Goal: Navigation & Orientation: Find specific page/section

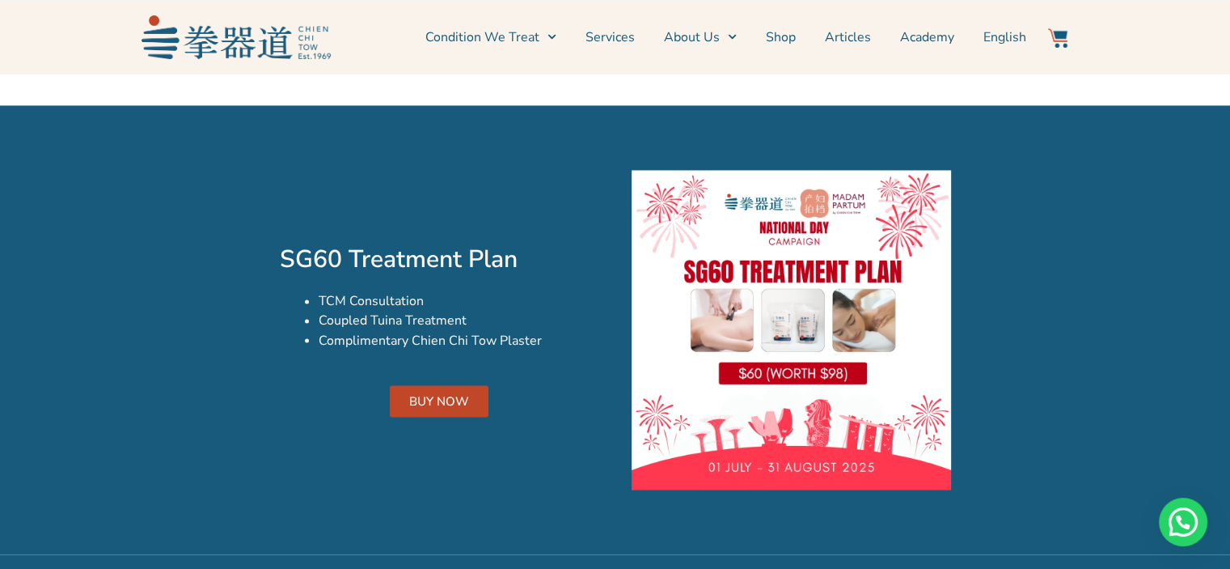
scroll to position [2751, 0]
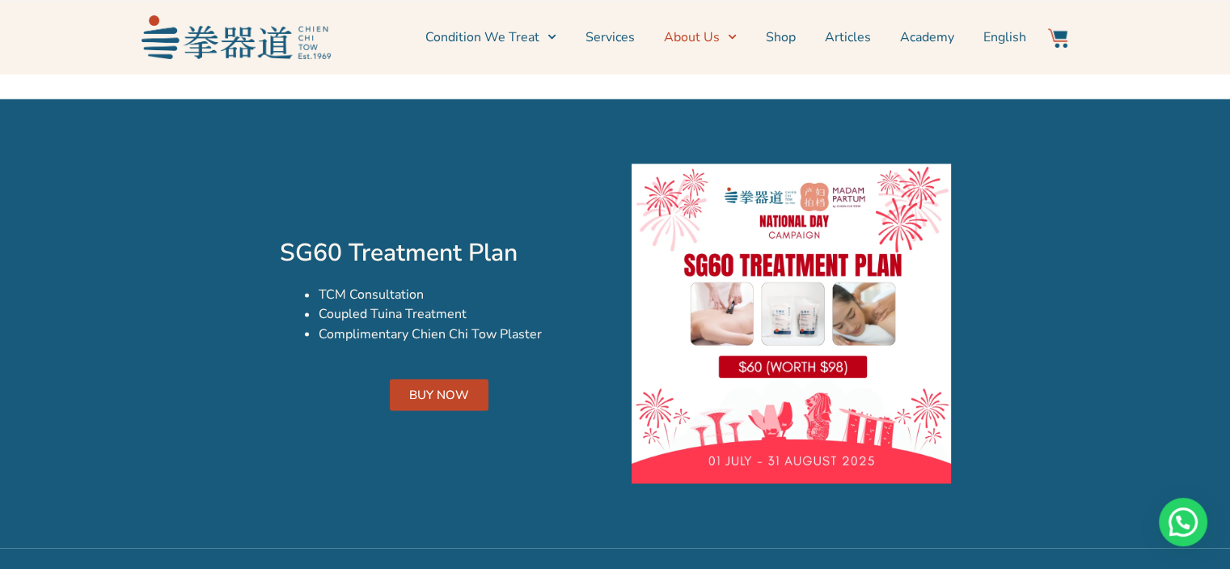
click at [721, 40] on link "About Us" at bounding box center [700, 37] width 73 height 40
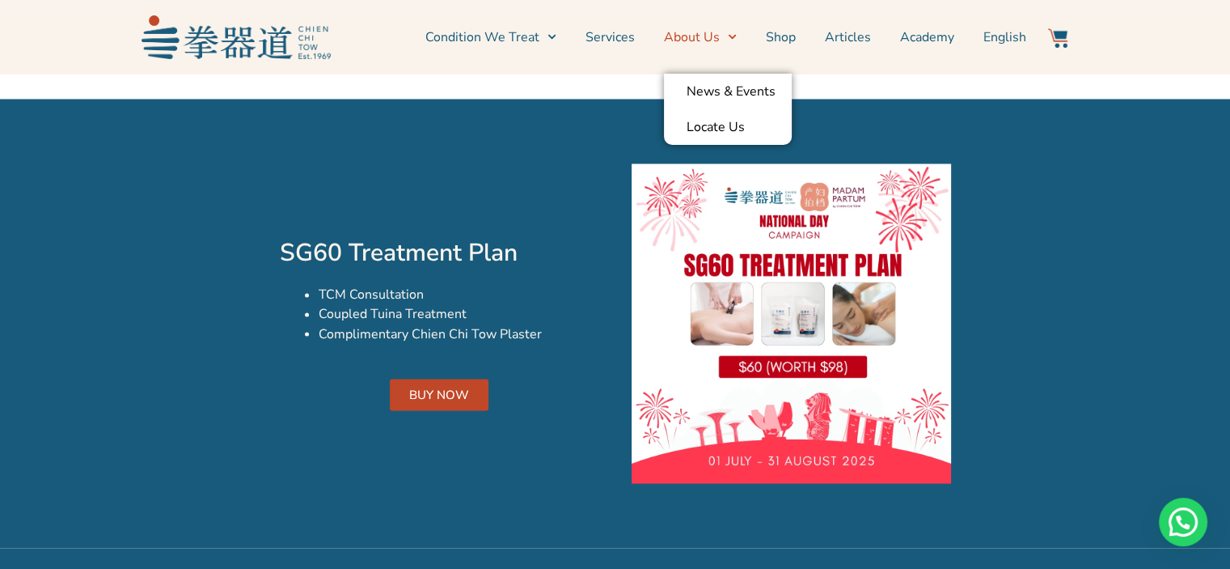
click at [721, 40] on link "About Us" at bounding box center [700, 37] width 73 height 40
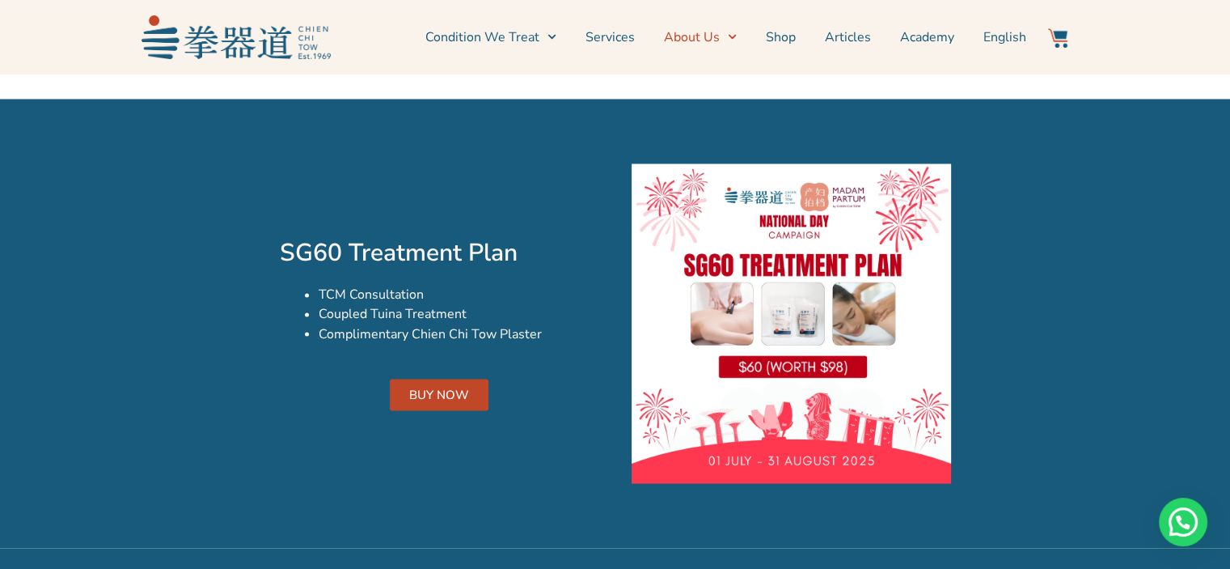
click at [722, 38] on link "About Us" at bounding box center [700, 37] width 73 height 40
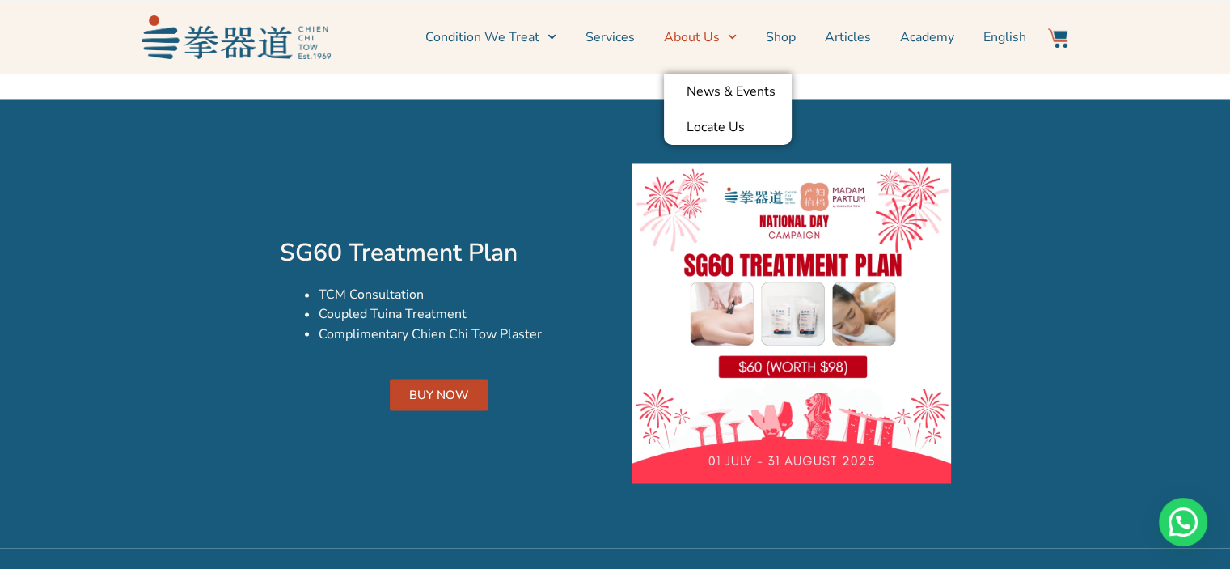
click at [722, 38] on link "About Us" at bounding box center [700, 37] width 73 height 40
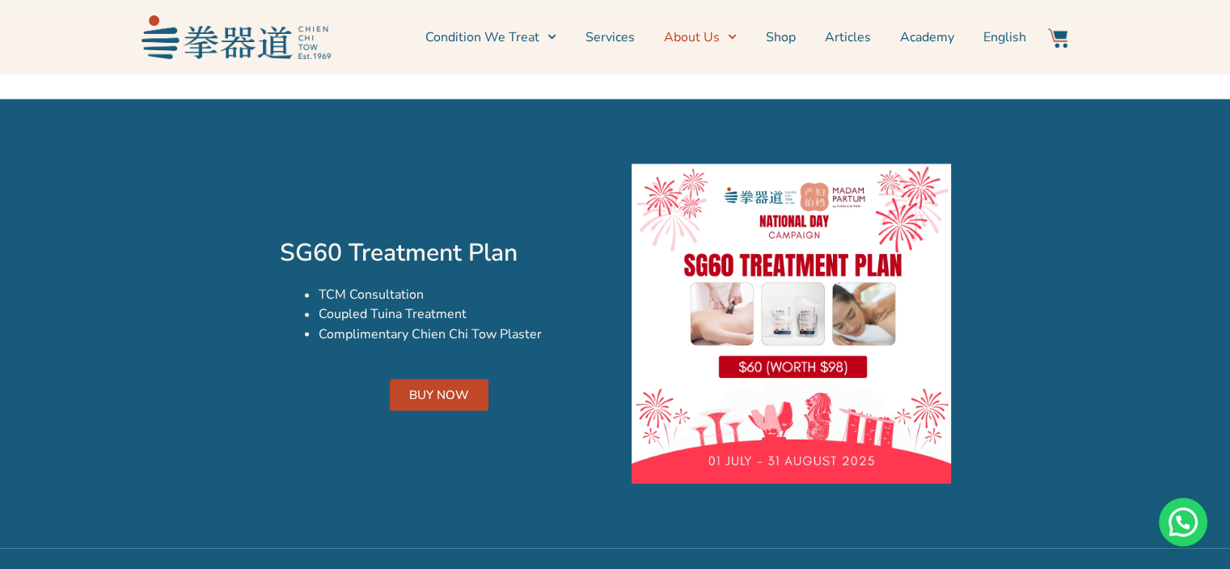
click at [726, 41] on span "Menu" at bounding box center [728, 36] width 17 height 25
click at [717, 43] on link "About Us" at bounding box center [700, 37] width 73 height 40
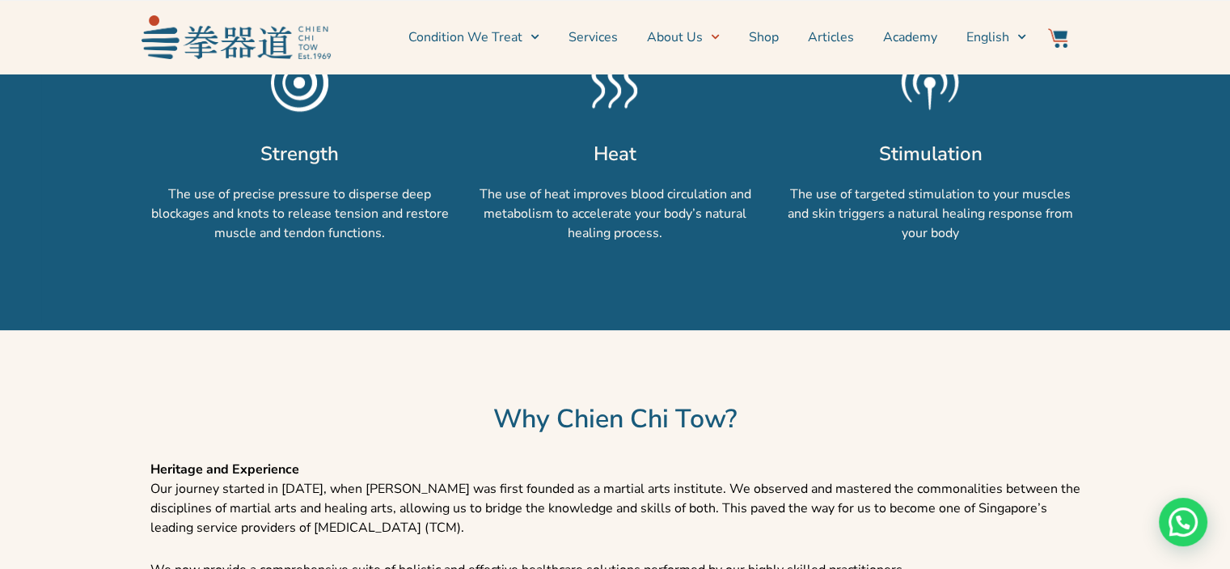
scroll to position [971, 0]
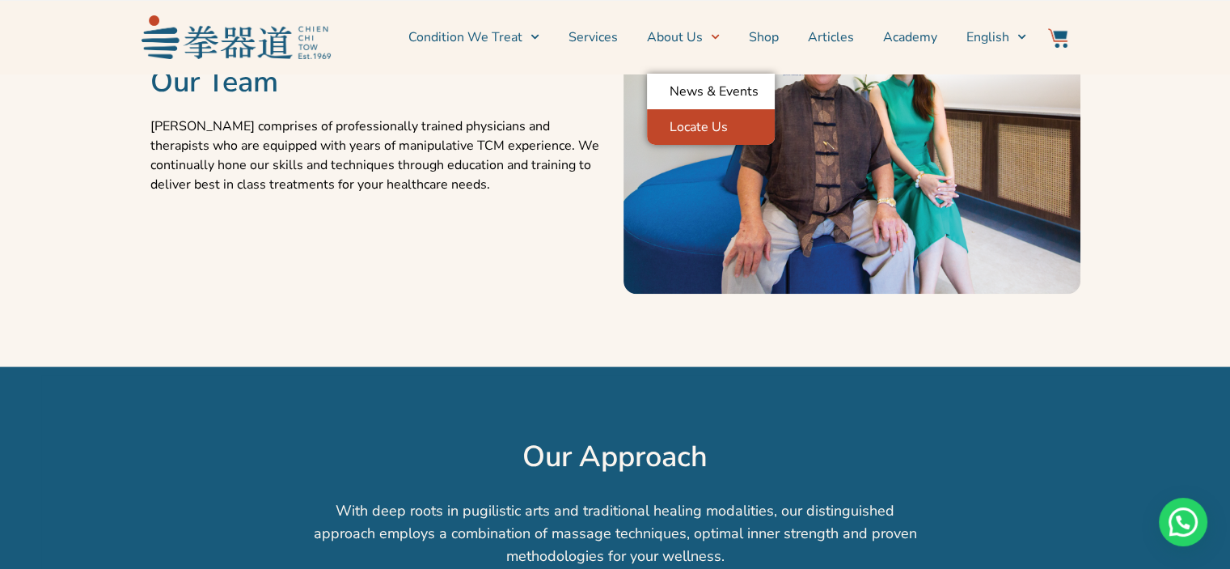
click at [684, 118] on link "Locate Us" at bounding box center [711, 127] width 128 height 36
